Goal: Information Seeking & Learning: Learn about a topic

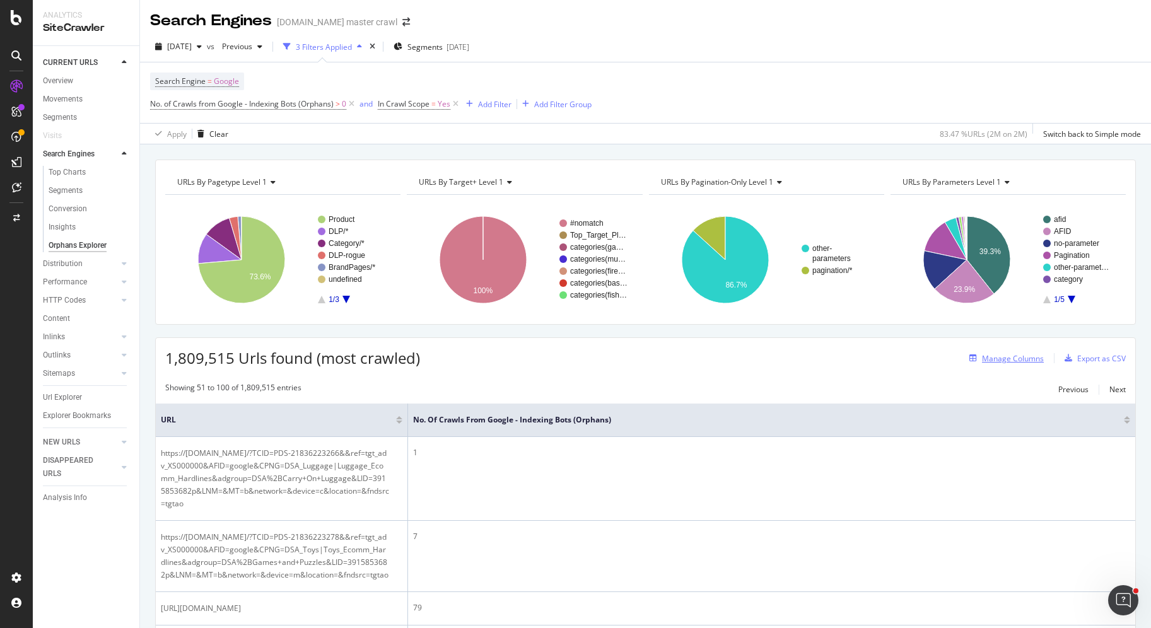
click at [1010, 353] on div "Manage Columns" at bounding box center [1013, 358] width 62 height 11
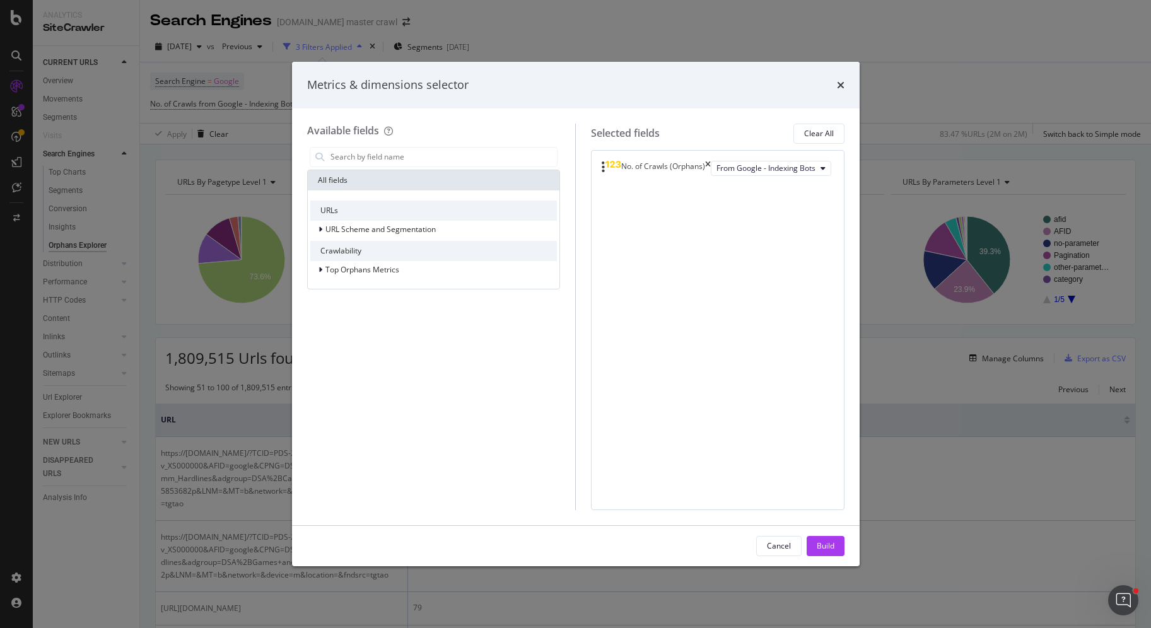
click at [562, 36] on div "Metrics & dimensions selector Available fields All fields URLs URL Scheme and S…" at bounding box center [575, 314] width 1151 height 628
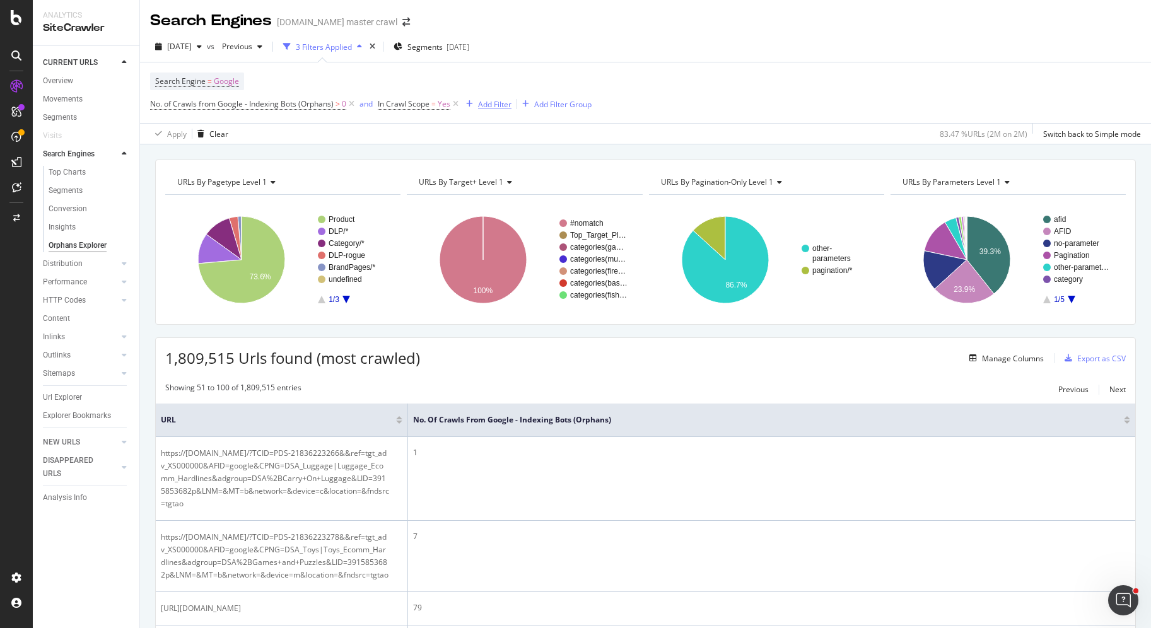
click at [492, 109] on div "Add Filter" at bounding box center [494, 104] width 33 height 11
type input "i"
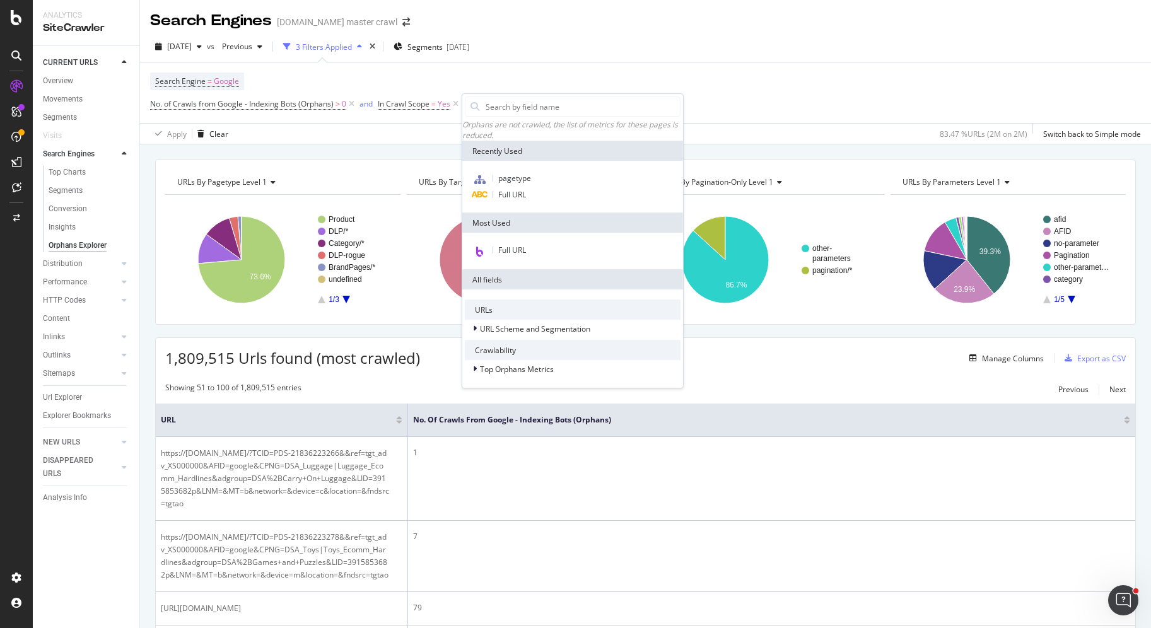
drag, startPoint x: 773, startPoint y: 94, endPoint x: 759, endPoint y: 98, distance: 14.6
click at [772, 94] on div "Search Engine = Google No. of Crawls from Google - Indexing Bots (Orphans) > 0 …" at bounding box center [645, 92] width 991 height 61
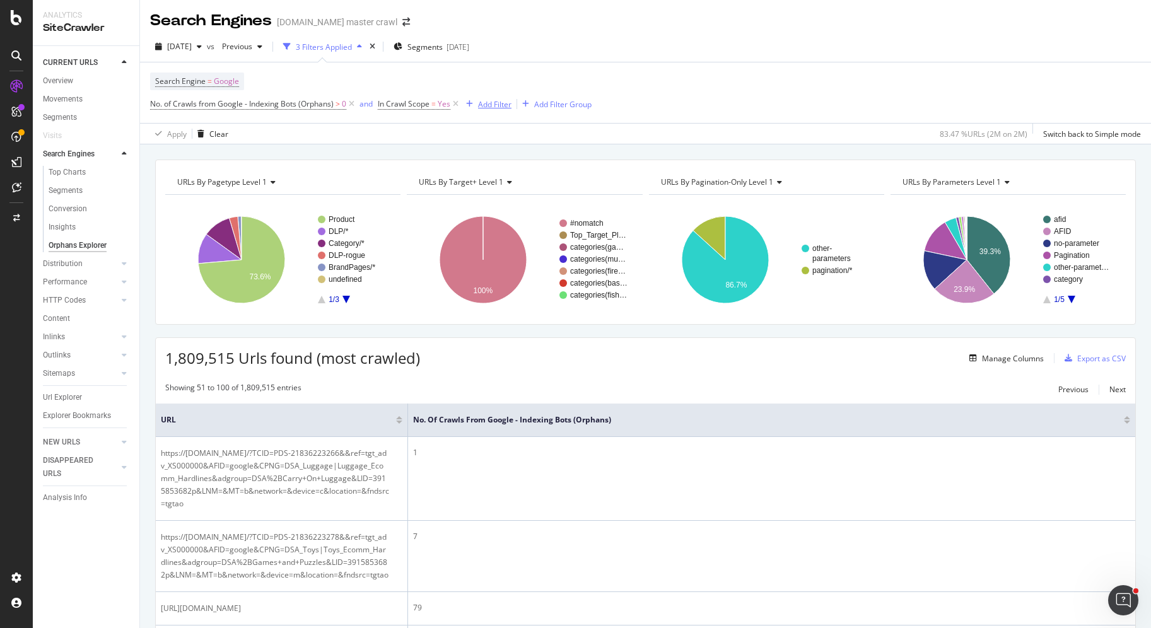
click at [493, 105] on div "Add Filter" at bounding box center [494, 104] width 33 height 11
type input "i"
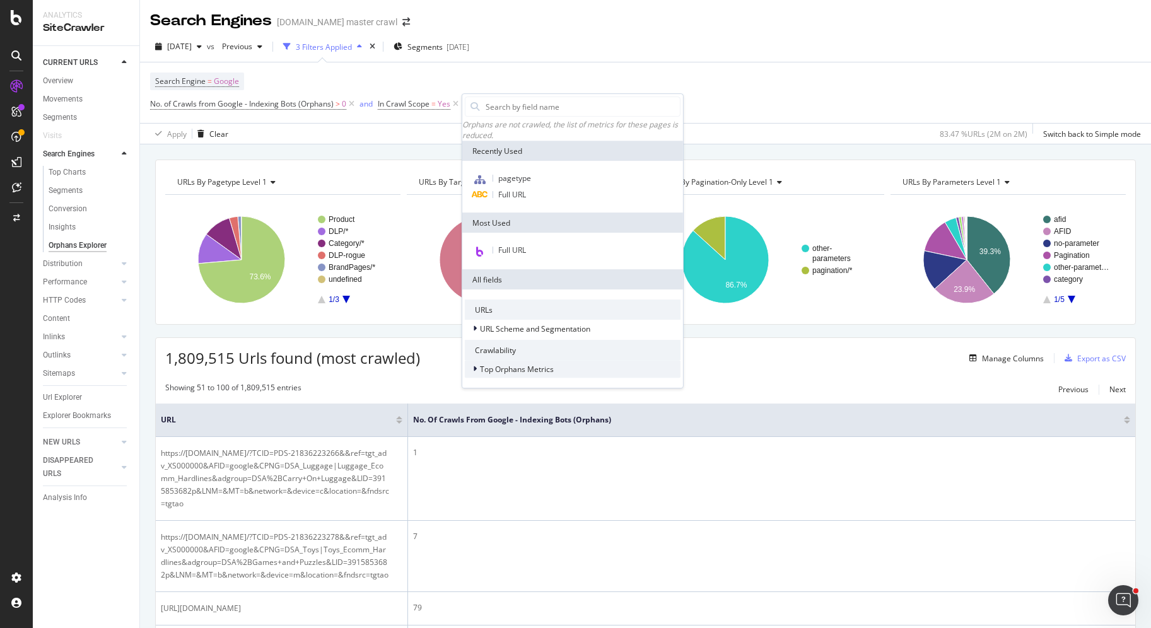
click at [507, 374] on span "Top Orphans Metrics" at bounding box center [517, 369] width 74 height 11
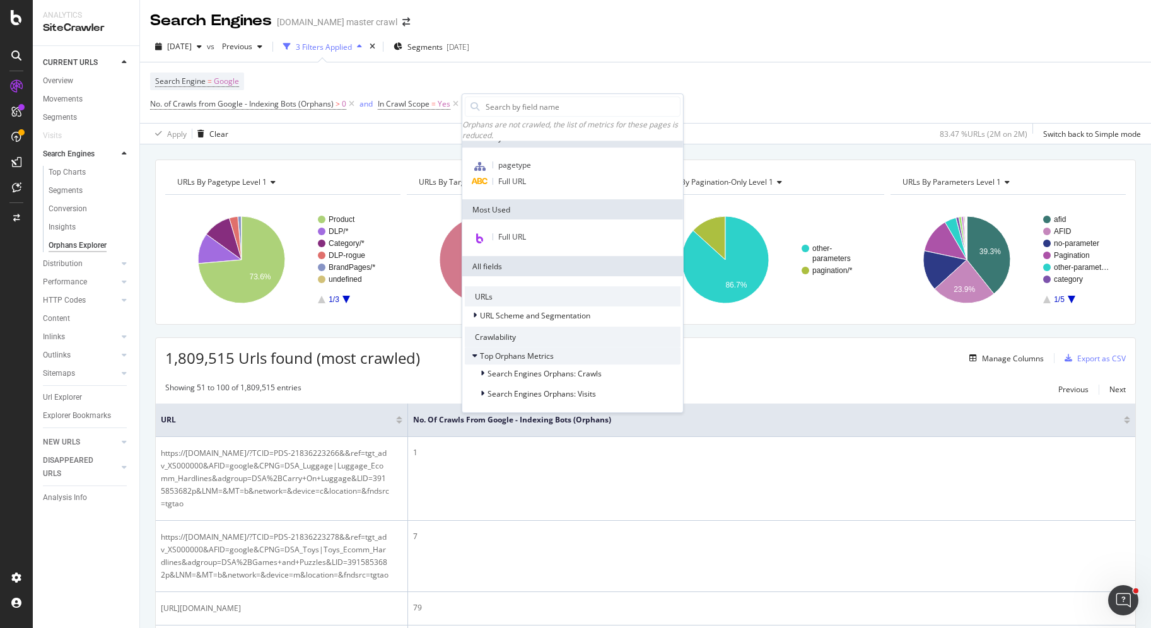
scroll to position [18, 0]
click at [500, 376] on span "Search Engines Orphans: Crawls" at bounding box center [545, 373] width 114 height 11
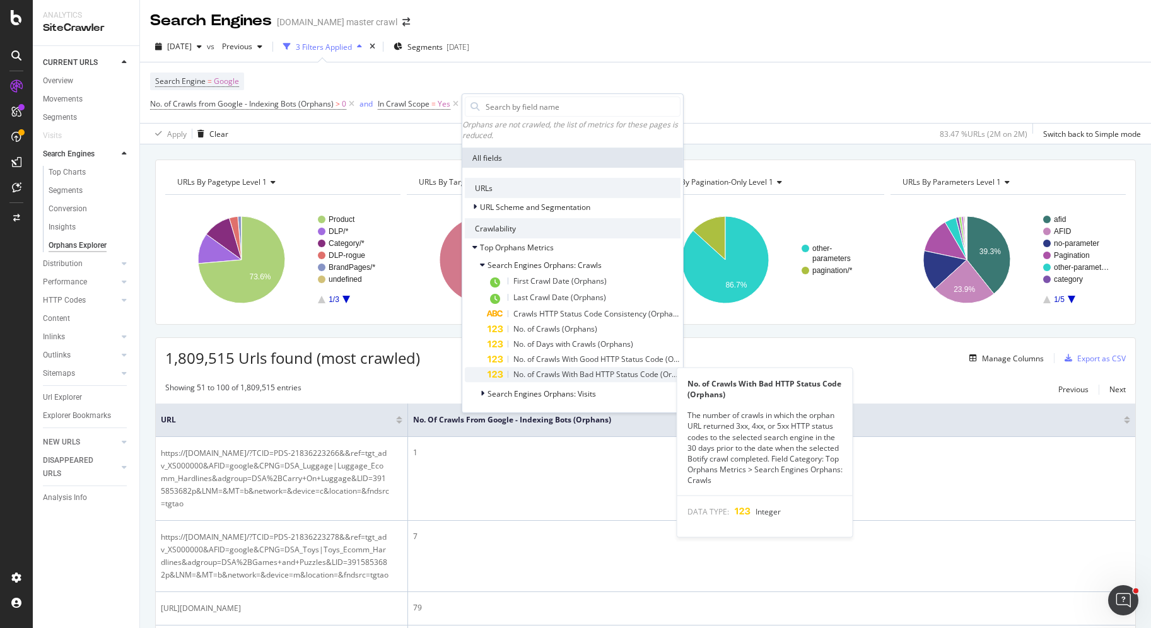
scroll to position [126, 0]
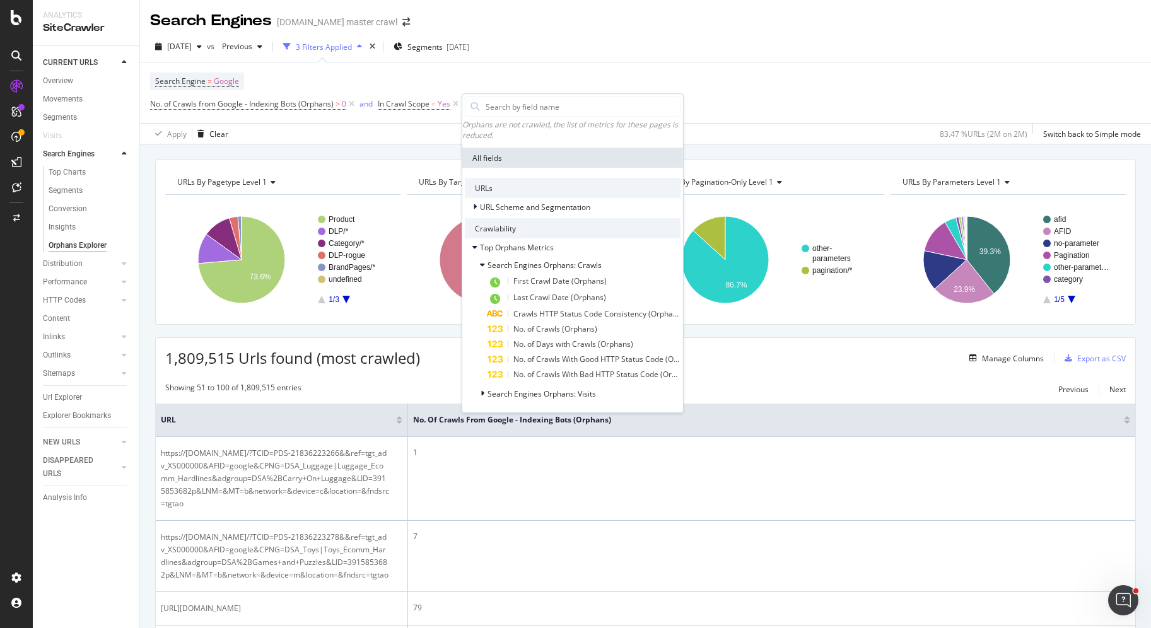
click at [438, 319] on div "URLs By pagetype Level 1 Chart (by Value) Table Expand Export as CSV Export as …" at bounding box center [645, 242] width 981 height 165
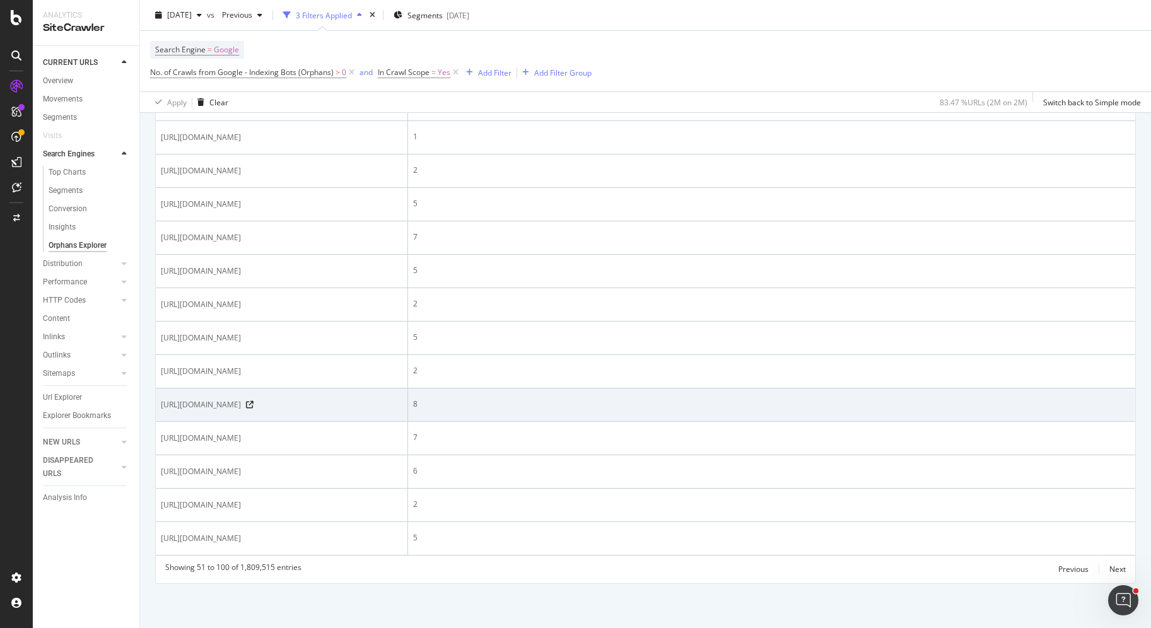
scroll to position [2346, 0]
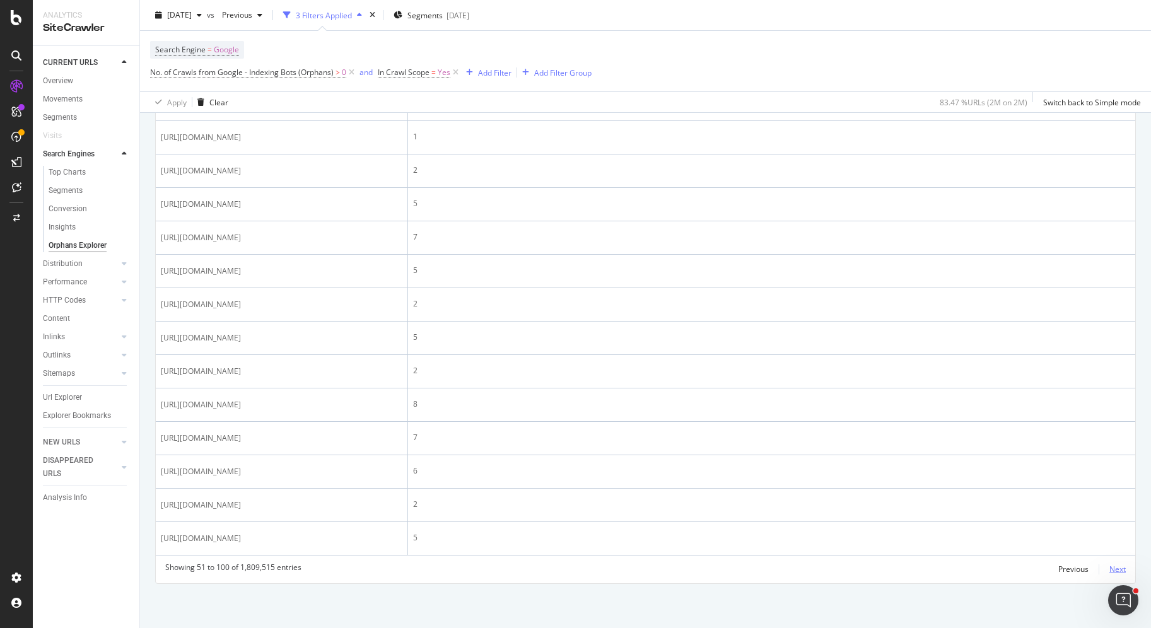
click at [1110, 567] on div "Next" at bounding box center [1118, 569] width 16 height 11
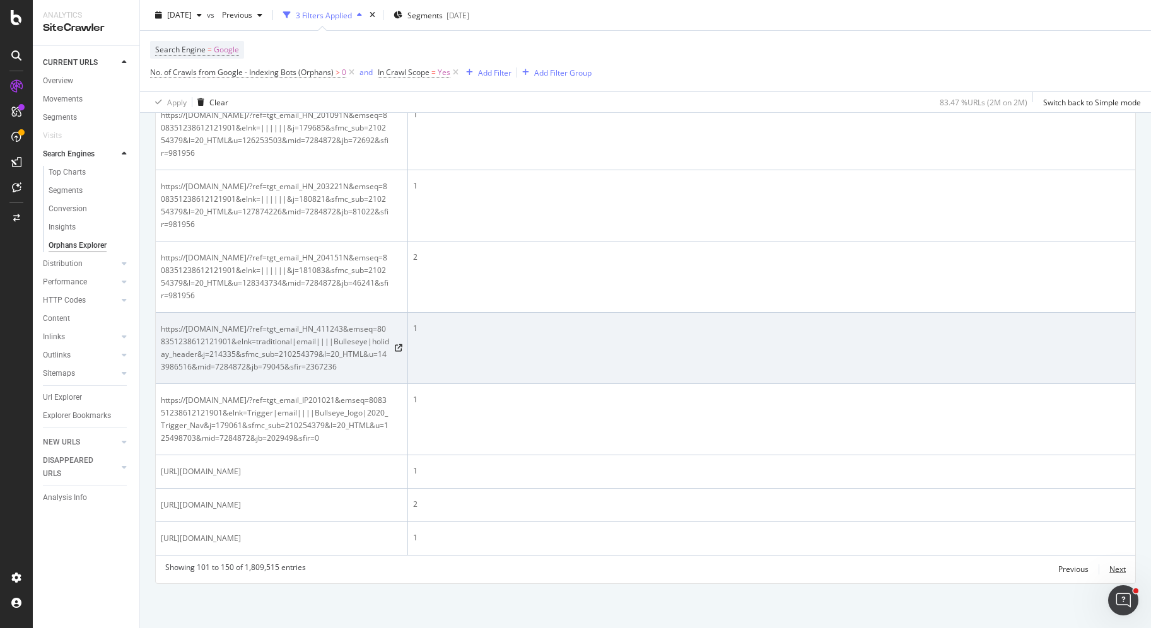
scroll to position [3230, 0]
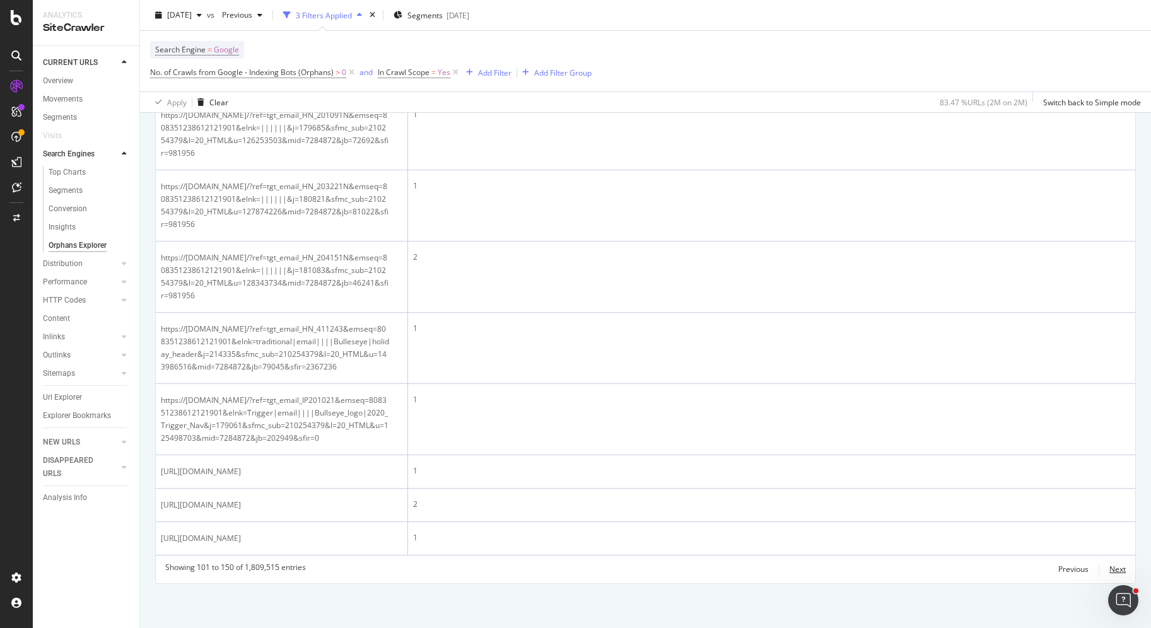
click at [1110, 572] on div "Next" at bounding box center [1118, 569] width 16 height 11
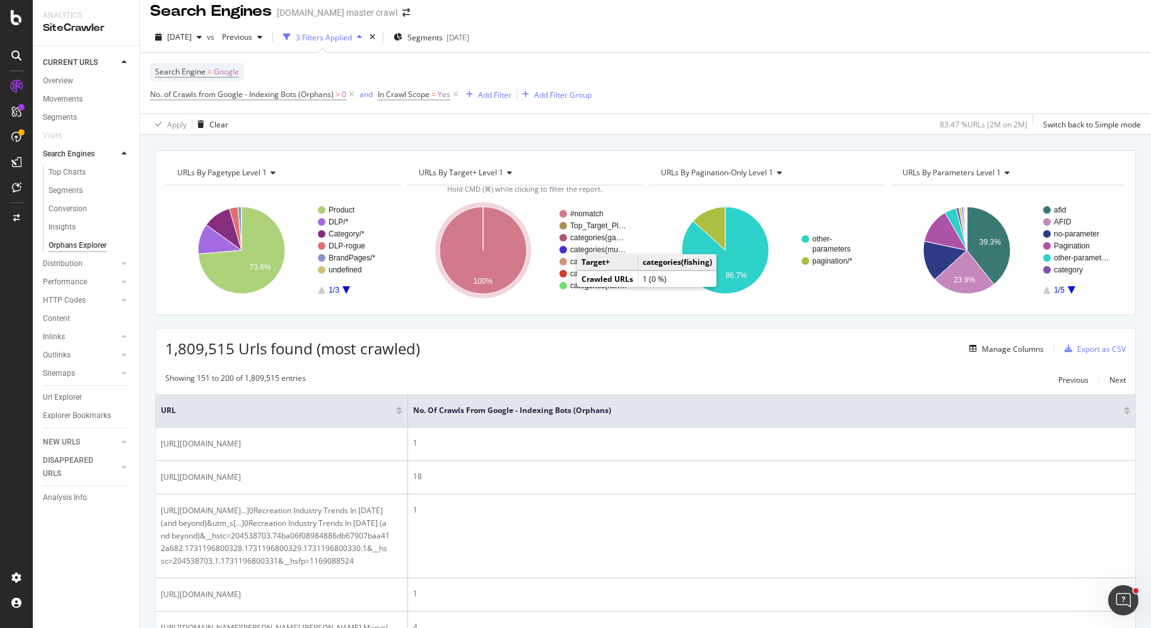
scroll to position [0, 0]
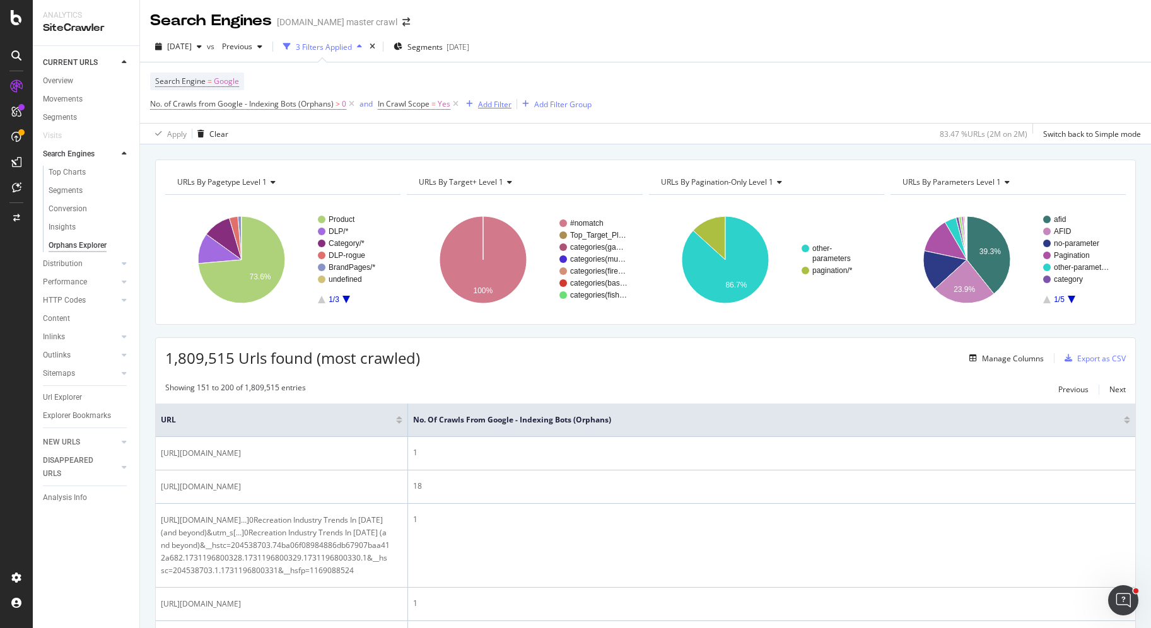
click at [486, 105] on div "Add Filter" at bounding box center [494, 104] width 33 height 11
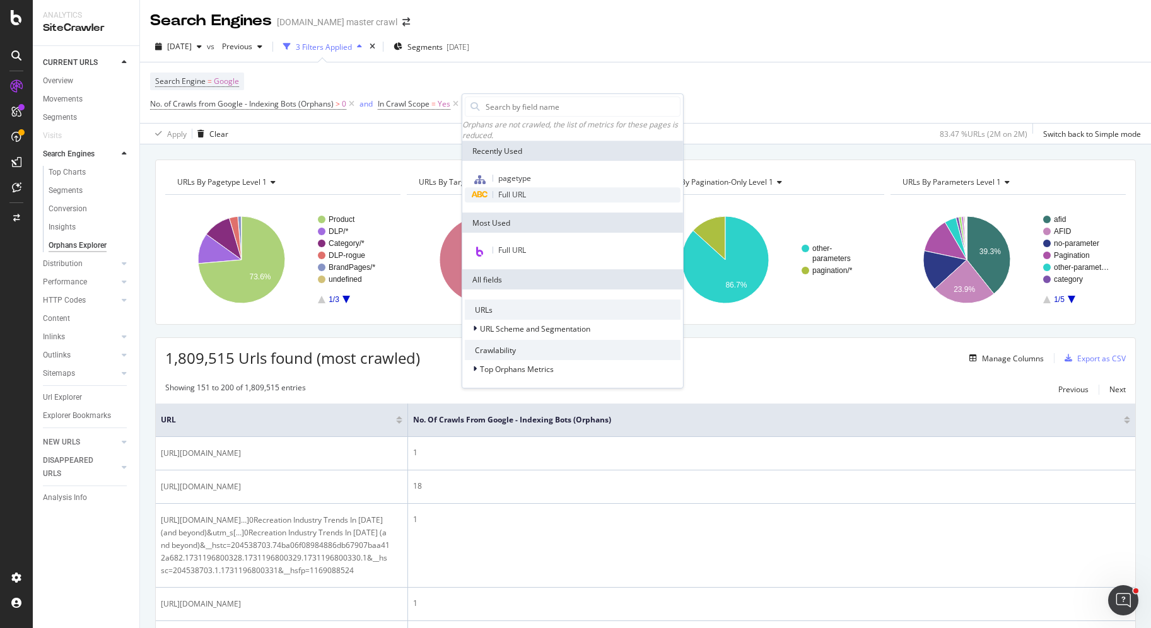
click at [516, 197] on span "Full URL" at bounding box center [512, 194] width 28 height 11
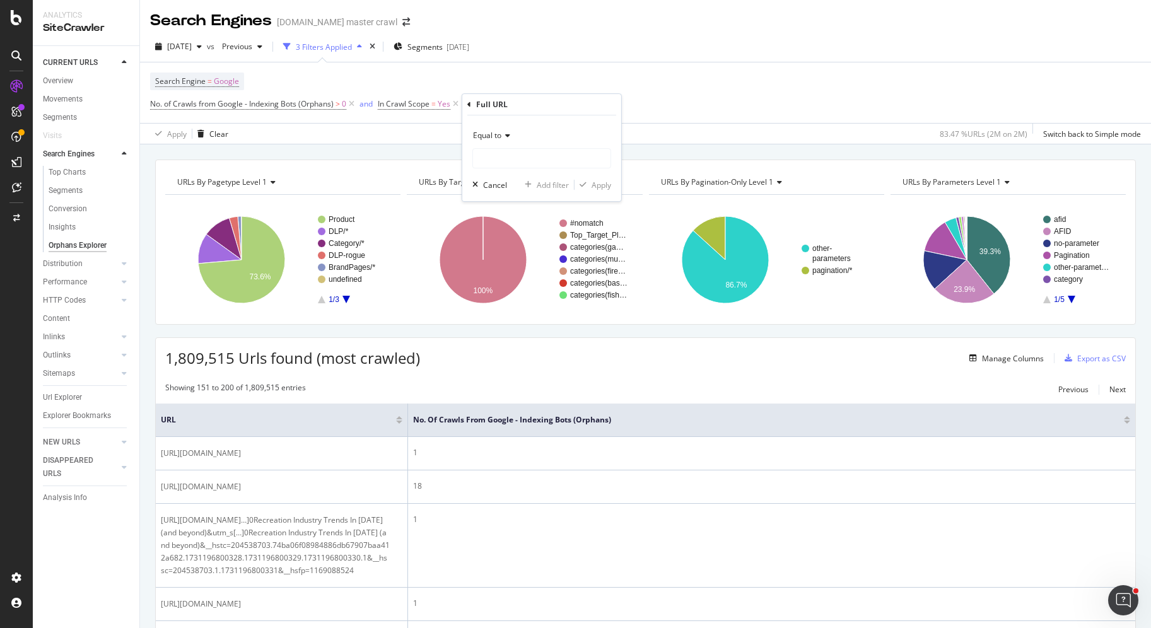
click at [486, 138] on span "Equal to" at bounding box center [487, 135] width 28 height 11
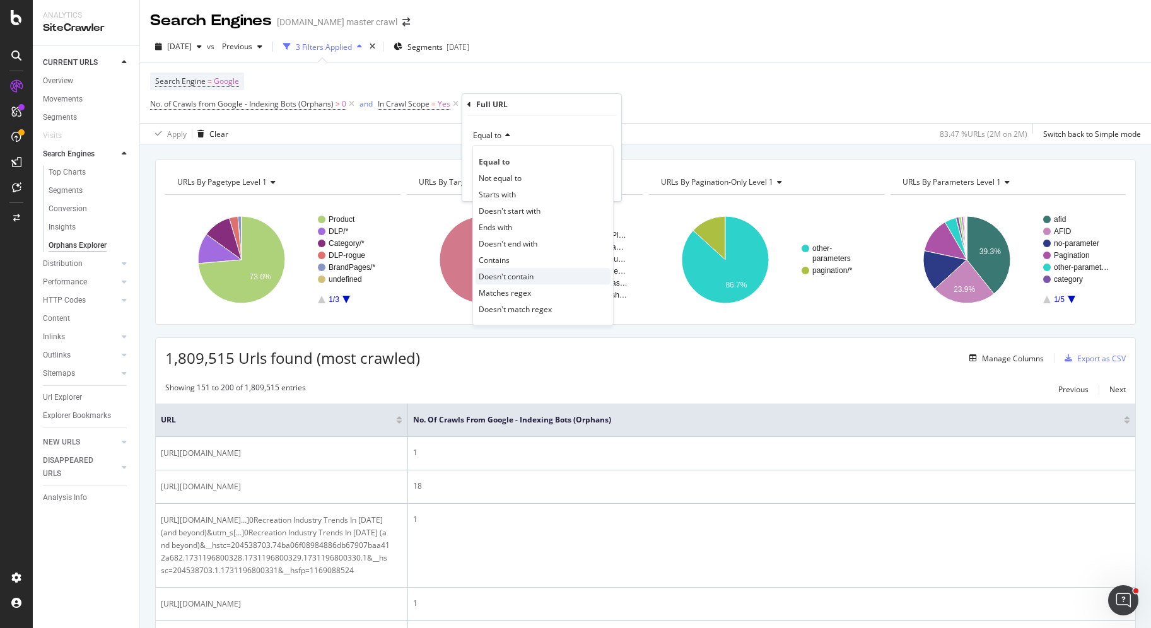
click at [546, 274] on div "Doesn't contain" at bounding box center [543, 276] width 135 height 16
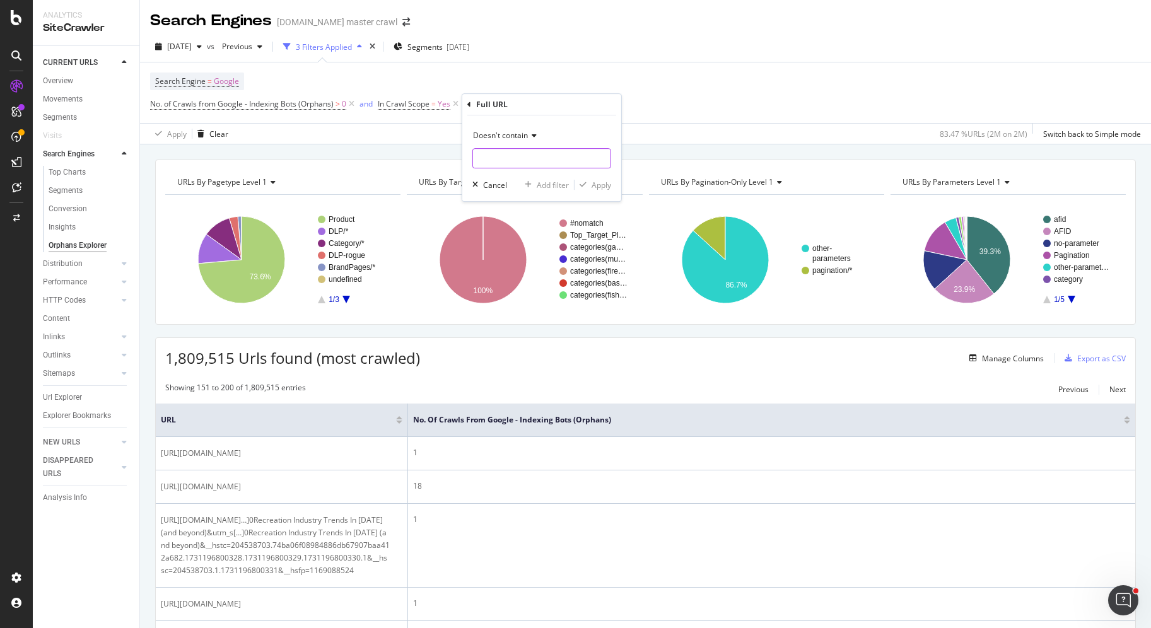
click at [521, 156] on input "text" at bounding box center [542, 158] width 138 height 20
type input "?"
click at [596, 186] on div "Apply" at bounding box center [602, 185] width 20 height 11
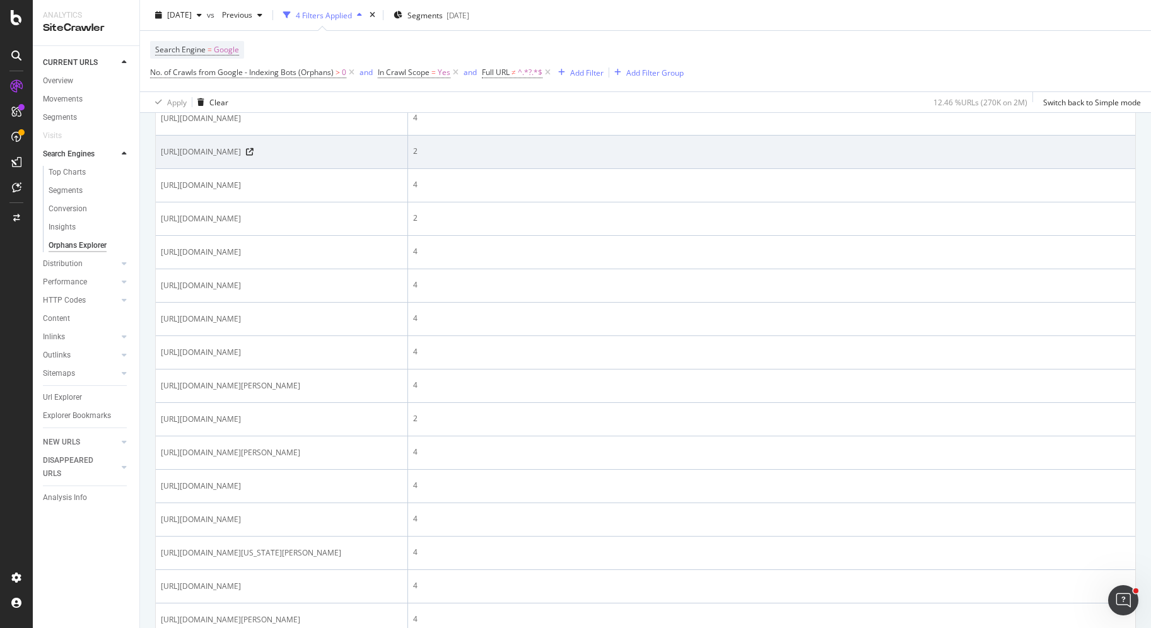
scroll to position [876, 0]
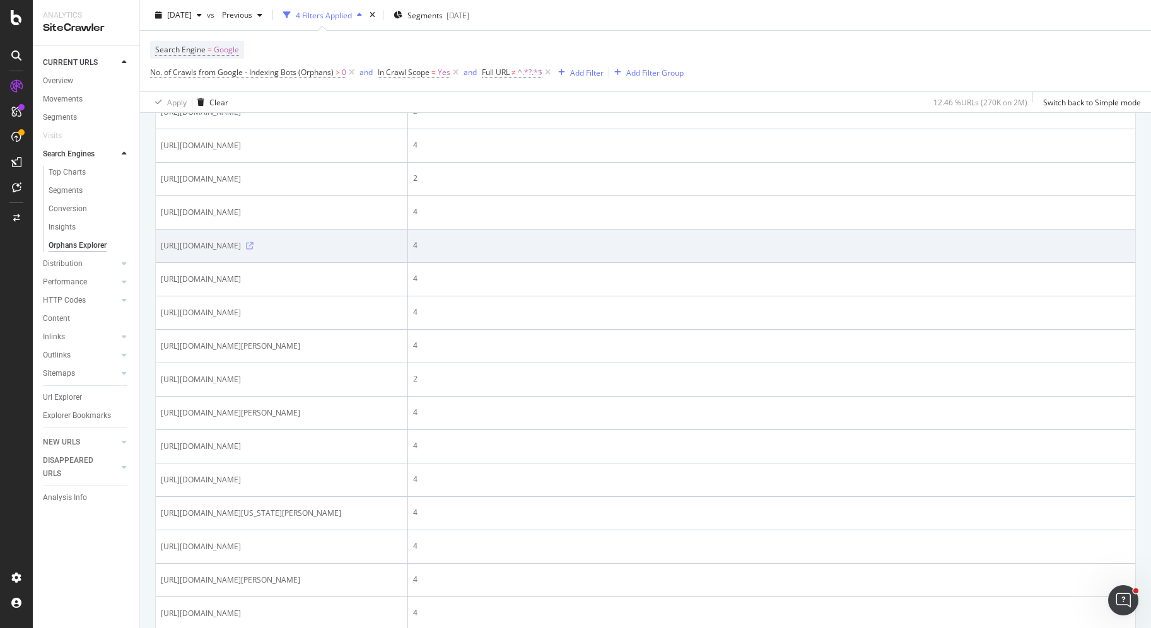
click at [254, 250] on icon at bounding box center [250, 246] width 8 height 8
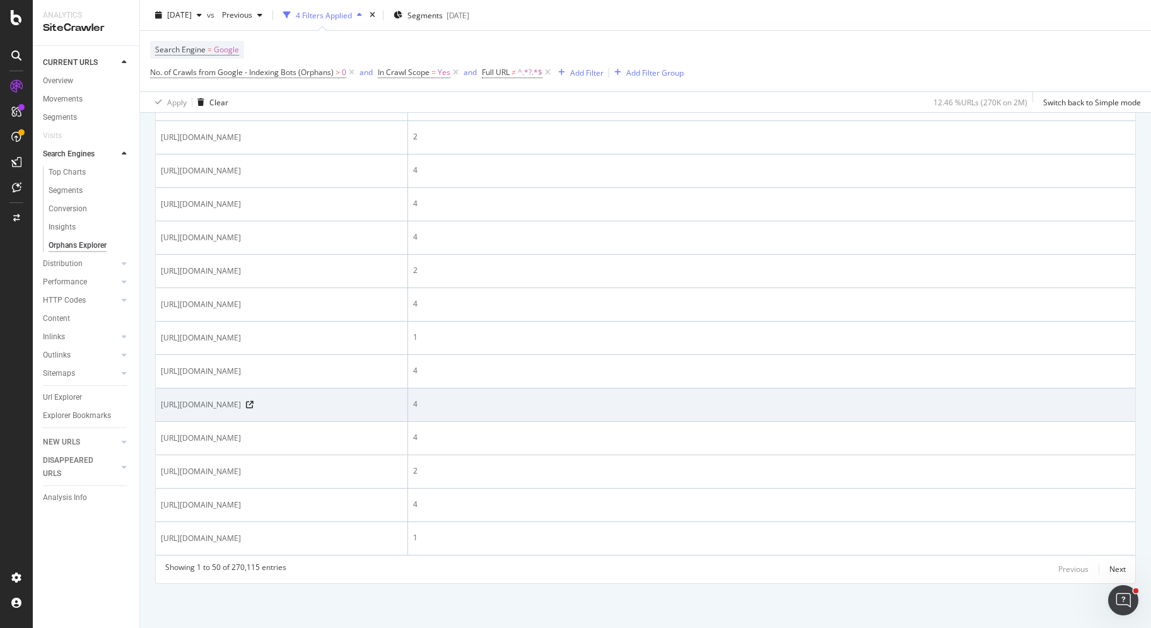
scroll to position [1829, 0]
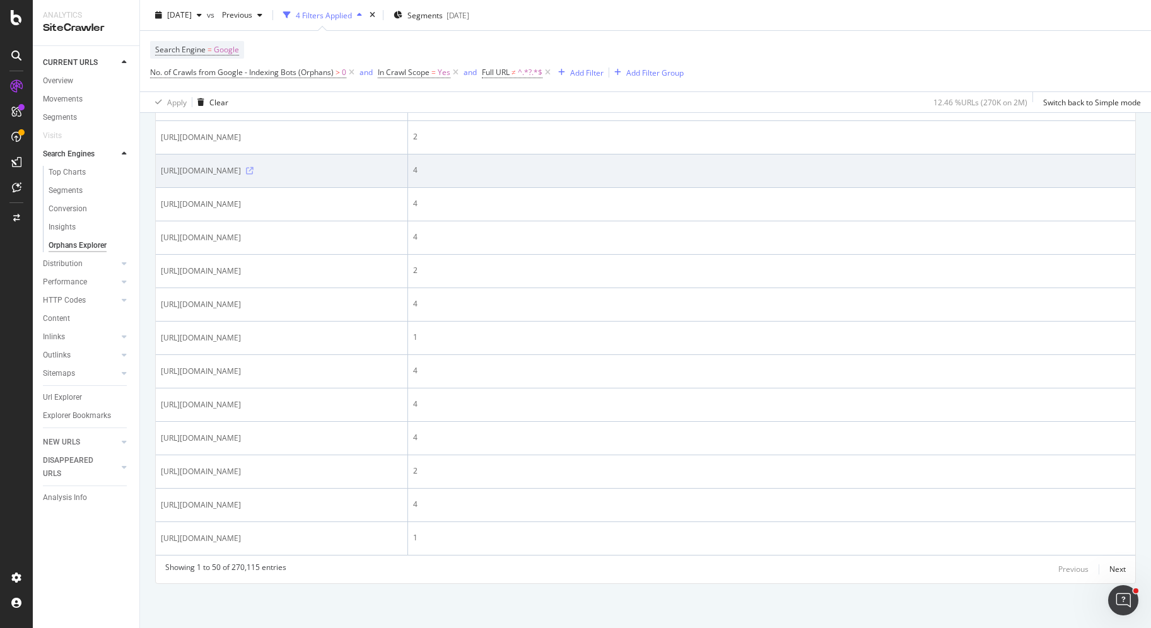
click at [254, 175] on icon at bounding box center [250, 171] width 8 height 8
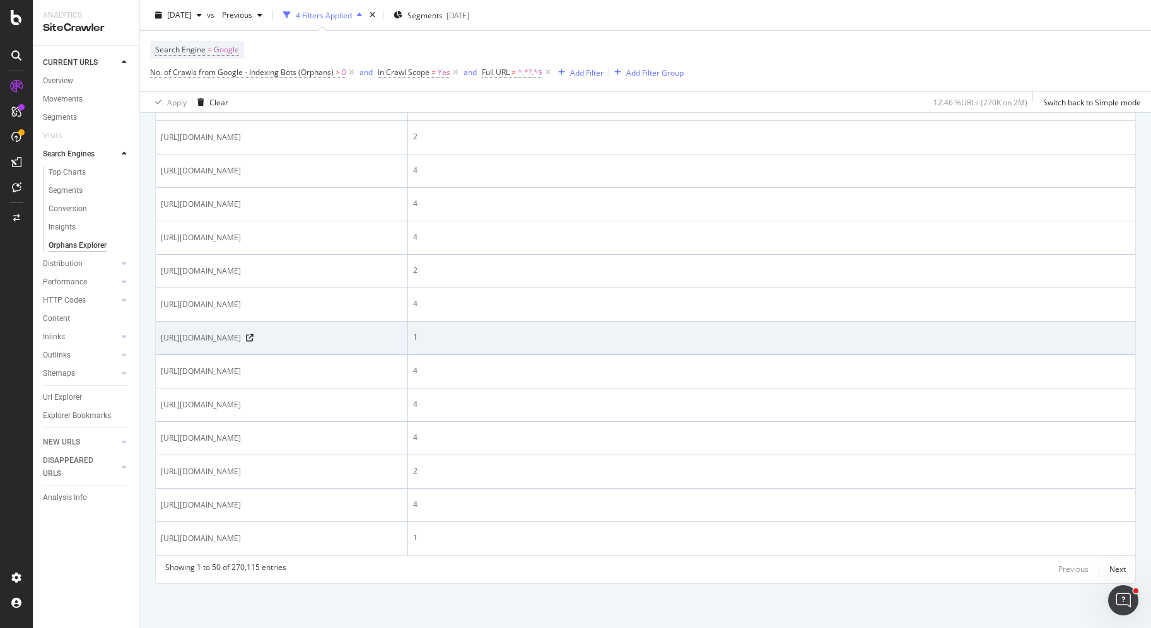
scroll to position [2018, 0]
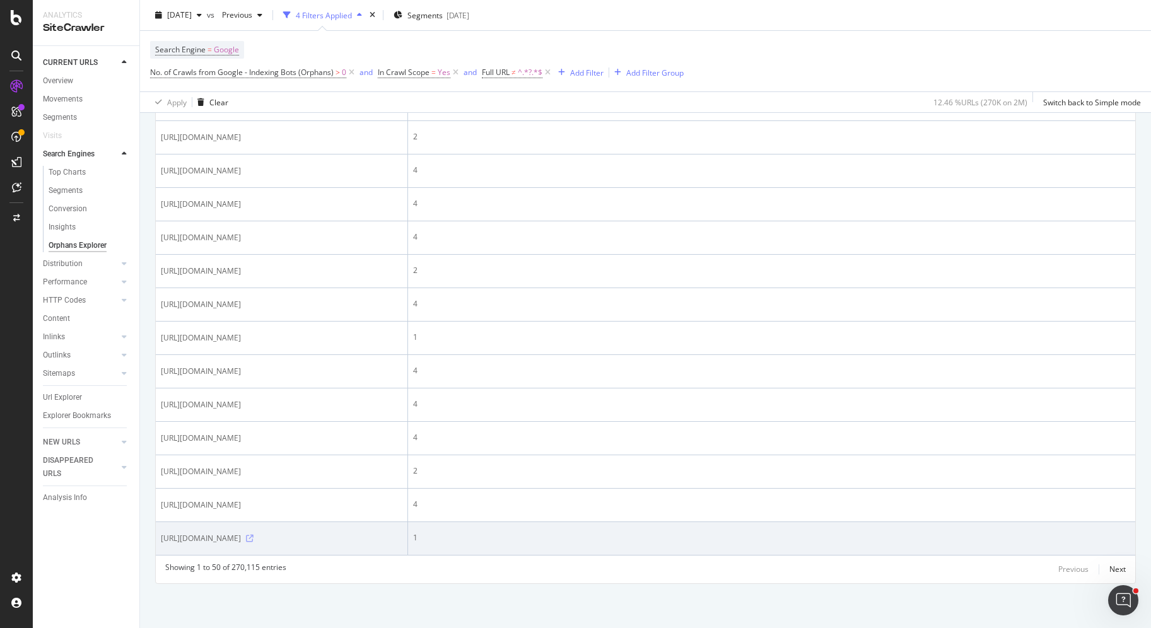
click at [254, 539] on icon at bounding box center [250, 539] width 8 height 8
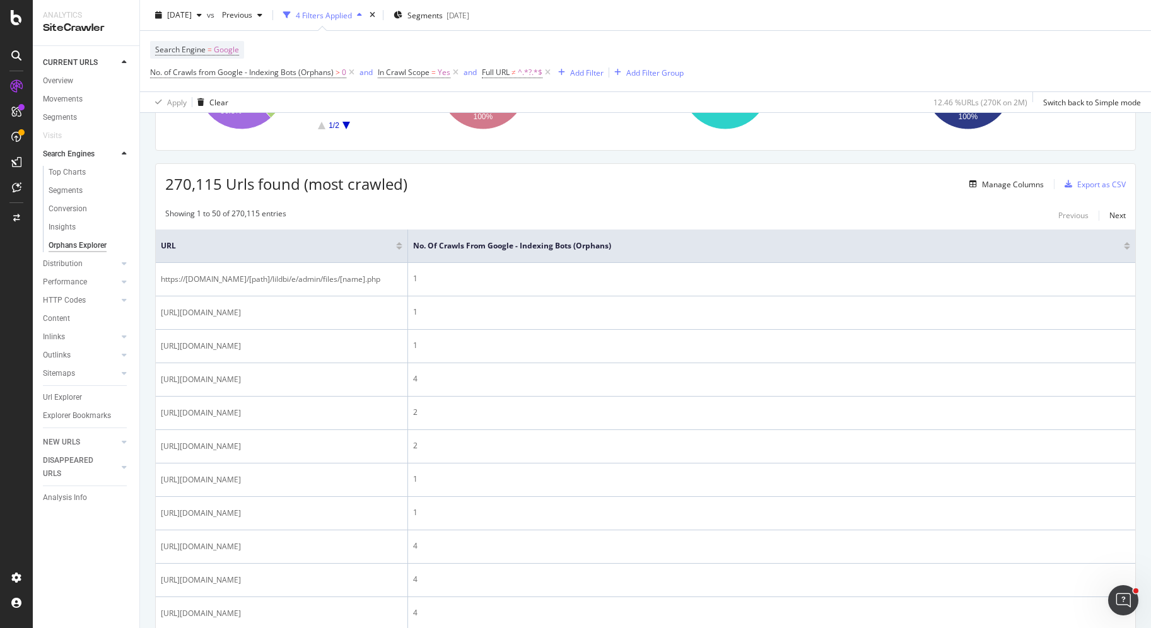
scroll to position [173, 0]
click at [1110, 213] on div "Next" at bounding box center [1118, 216] width 16 height 11
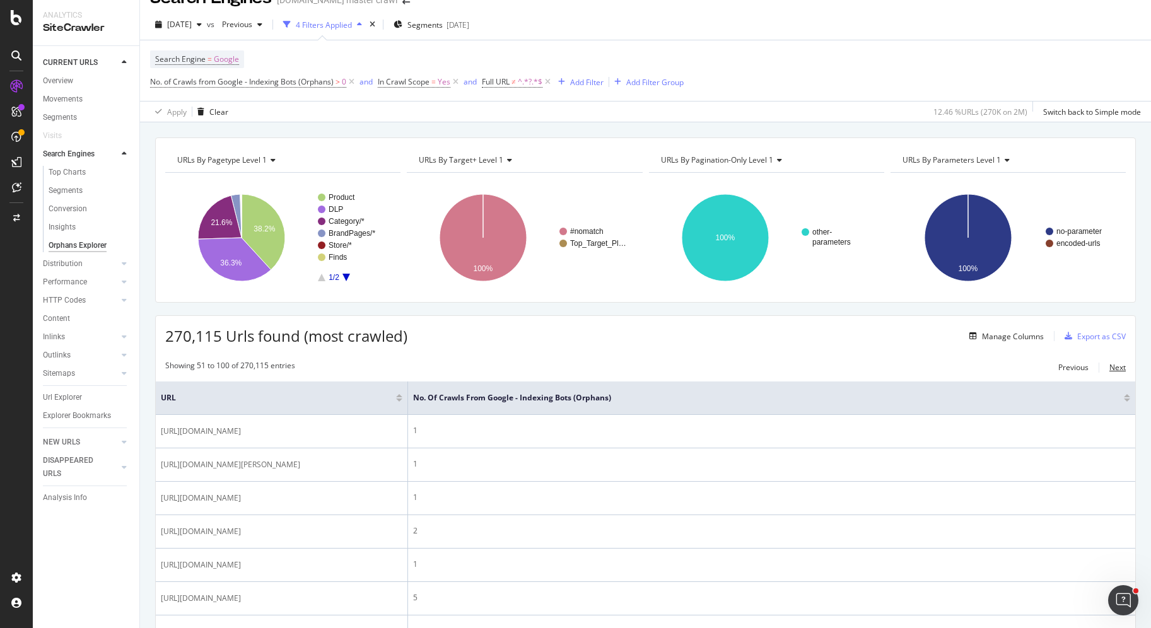
scroll to position [0, 0]
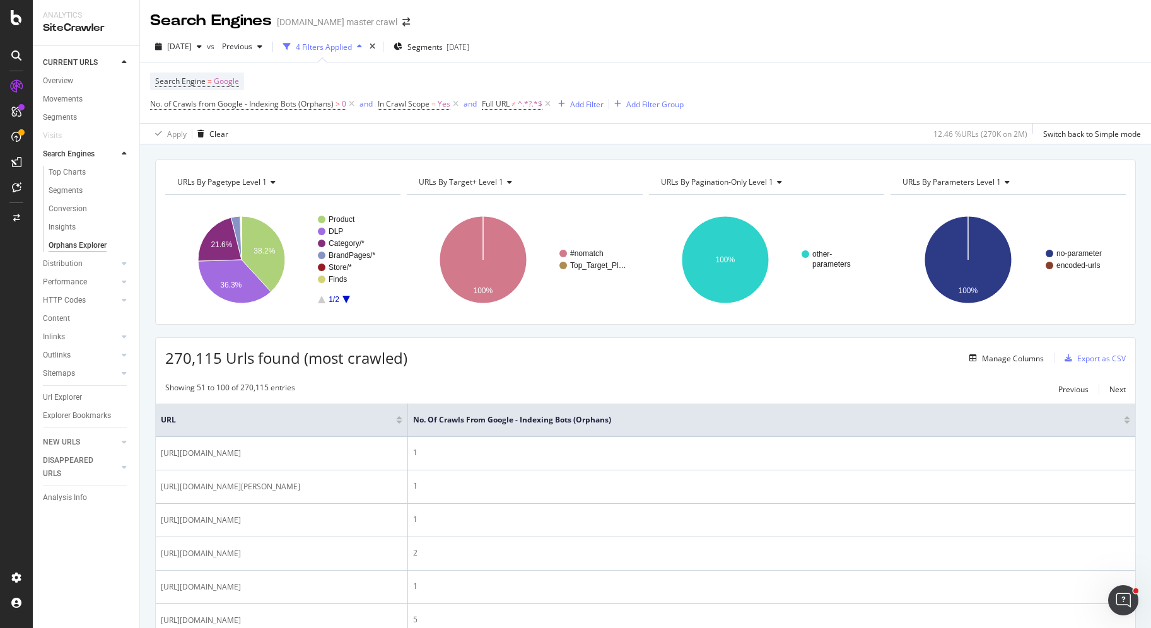
click at [1124, 421] on div at bounding box center [1127, 422] width 6 height 3
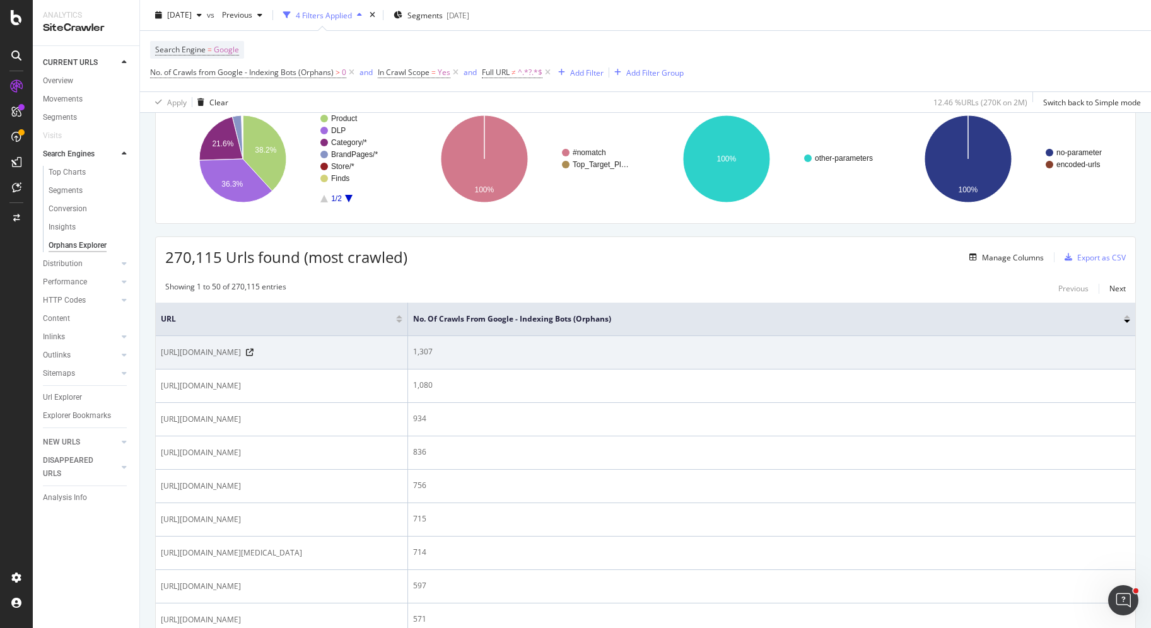
scroll to position [134, 0]
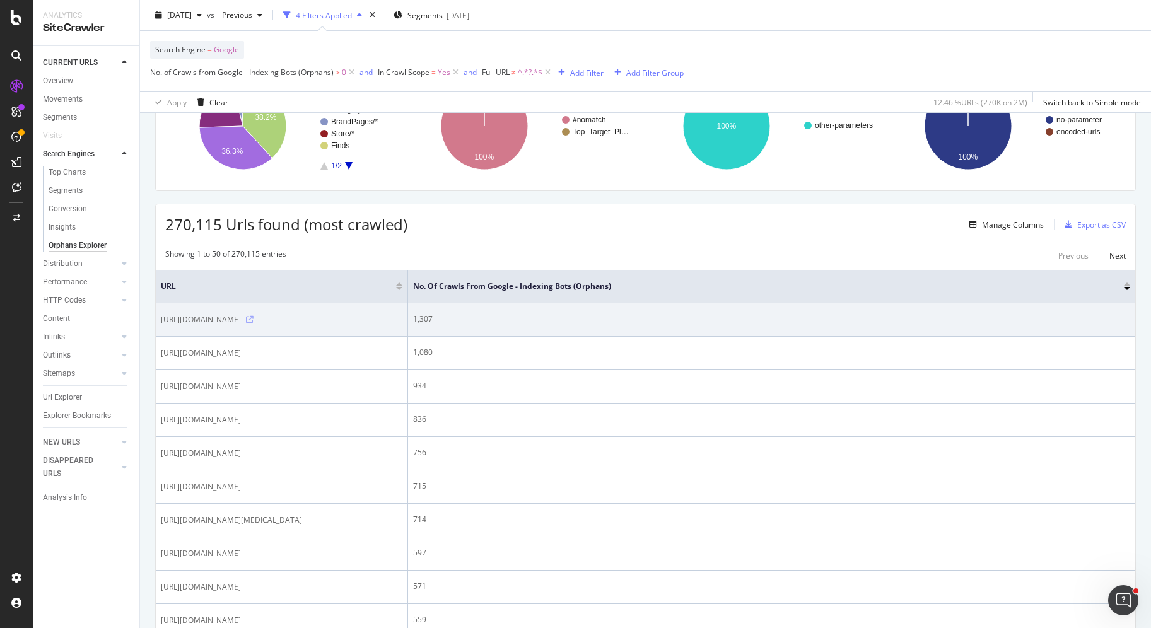
click at [254, 324] on icon at bounding box center [250, 320] width 8 height 8
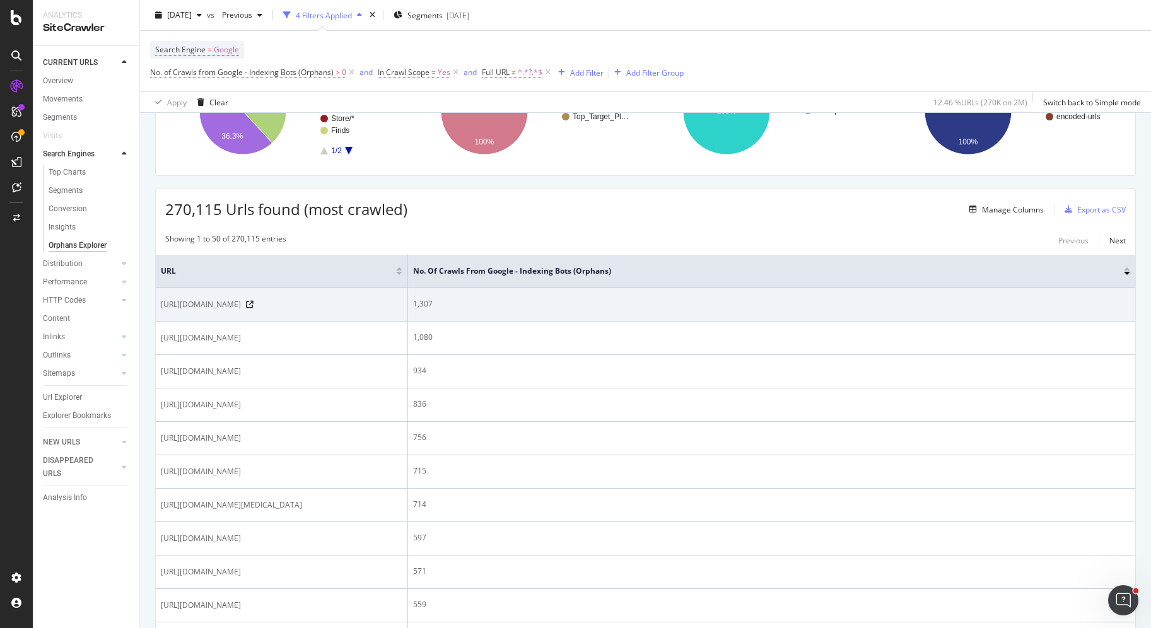
scroll to position [158, 0]
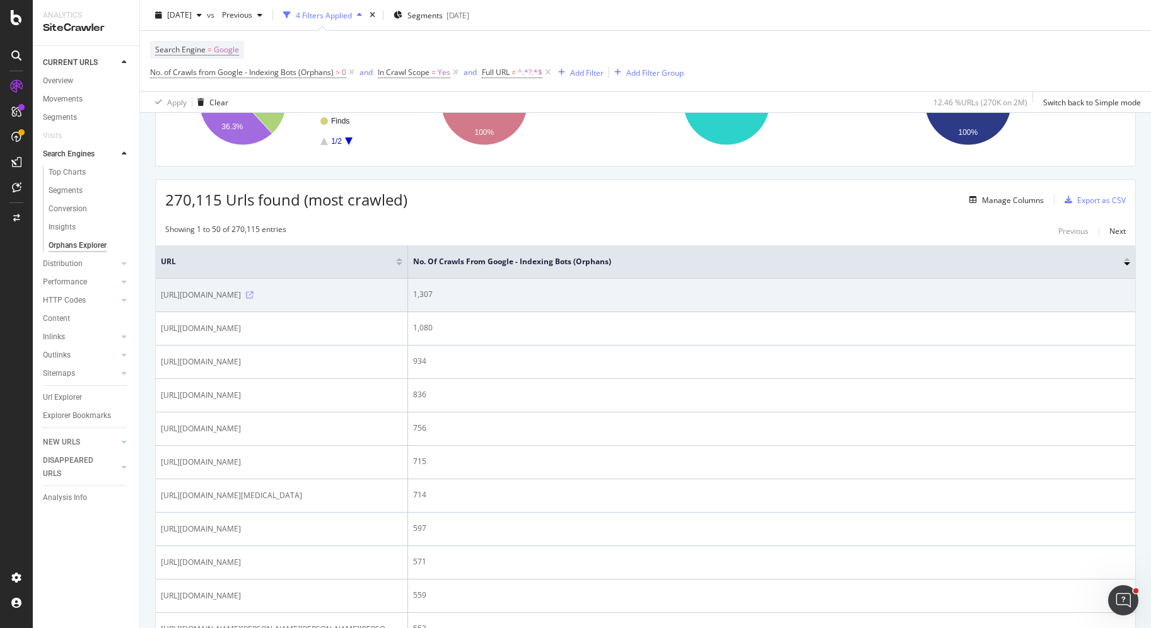
click at [254, 299] on icon at bounding box center [250, 295] width 8 height 8
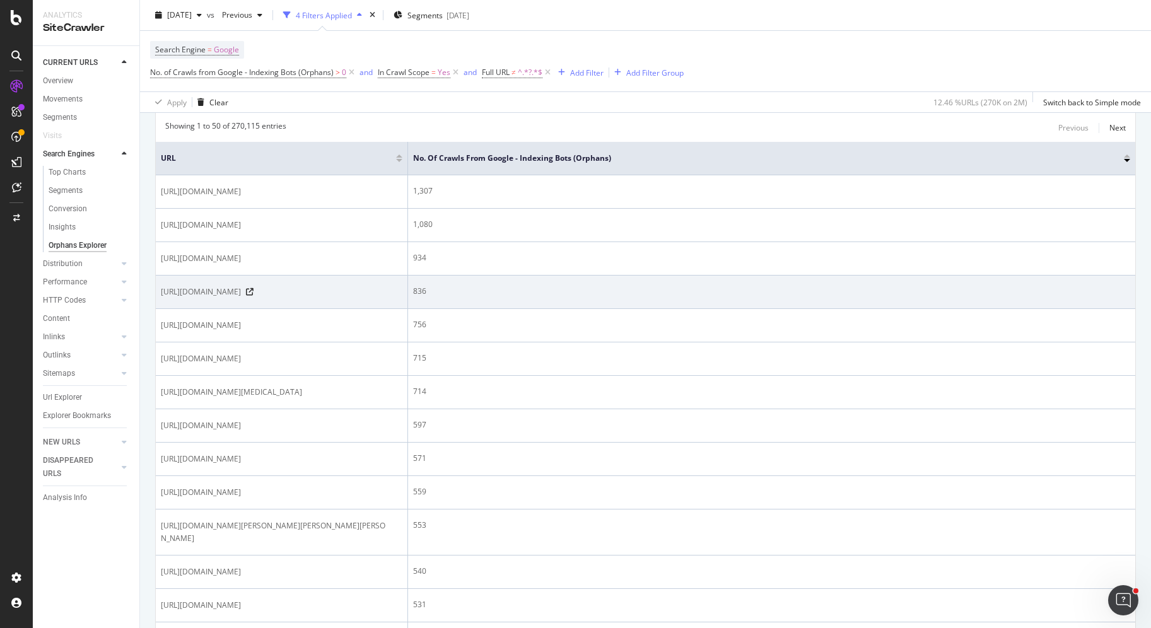
scroll to position [266, 0]
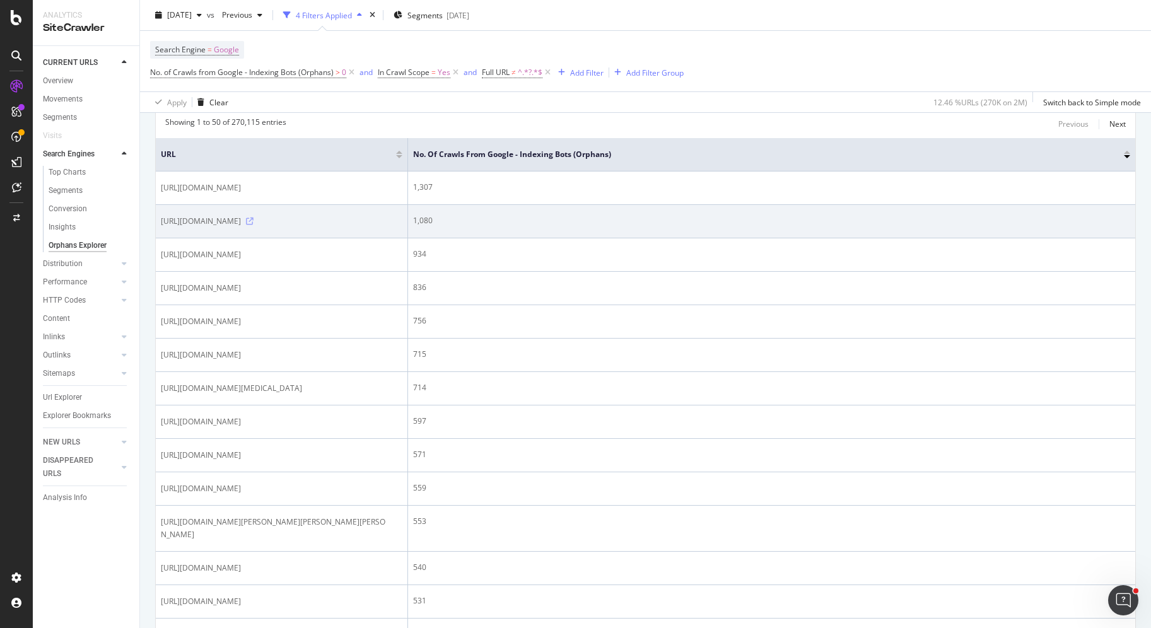
click at [254, 225] on icon at bounding box center [250, 222] width 8 height 8
